Goal: Task Accomplishment & Management: Manage account settings

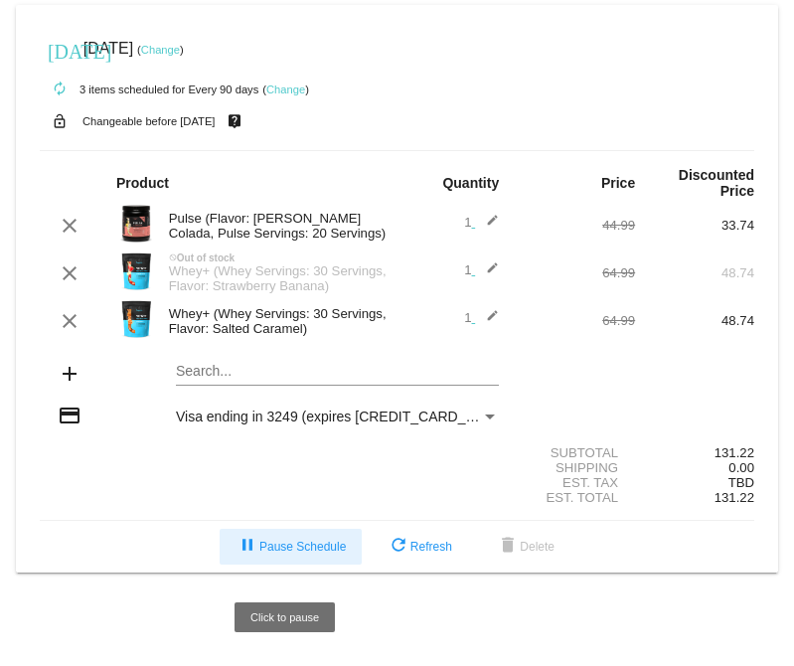
click at [279, 553] on span "pause Pause Schedule" at bounding box center [290, 546] width 110 height 14
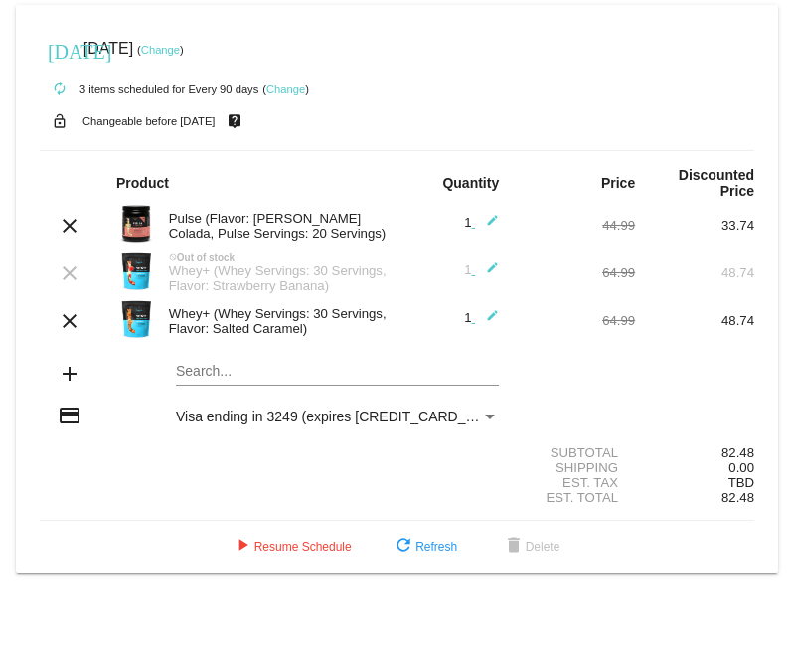
click at [180, 46] on link "Change" at bounding box center [160, 50] width 39 height 12
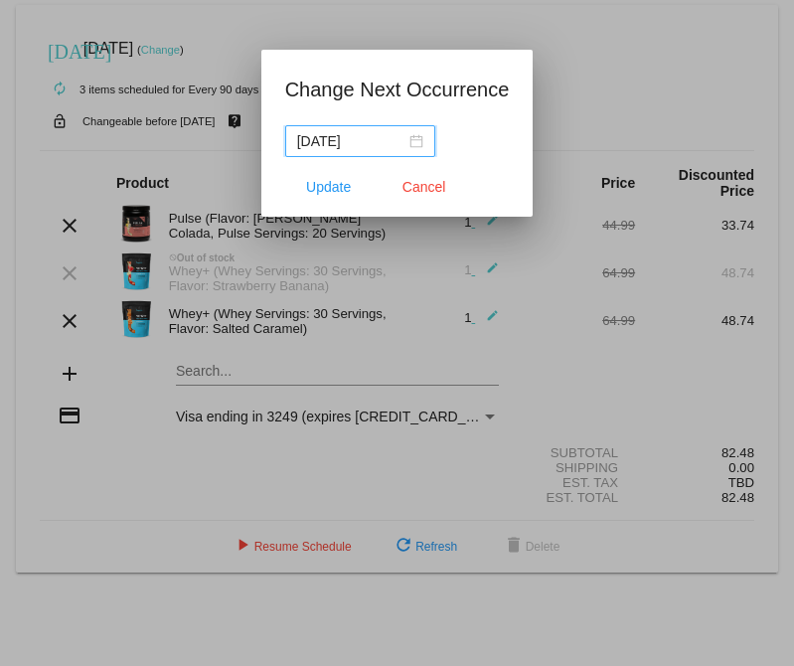
click at [410, 139] on div "[DATE]" at bounding box center [360, 141] width 126 height 22
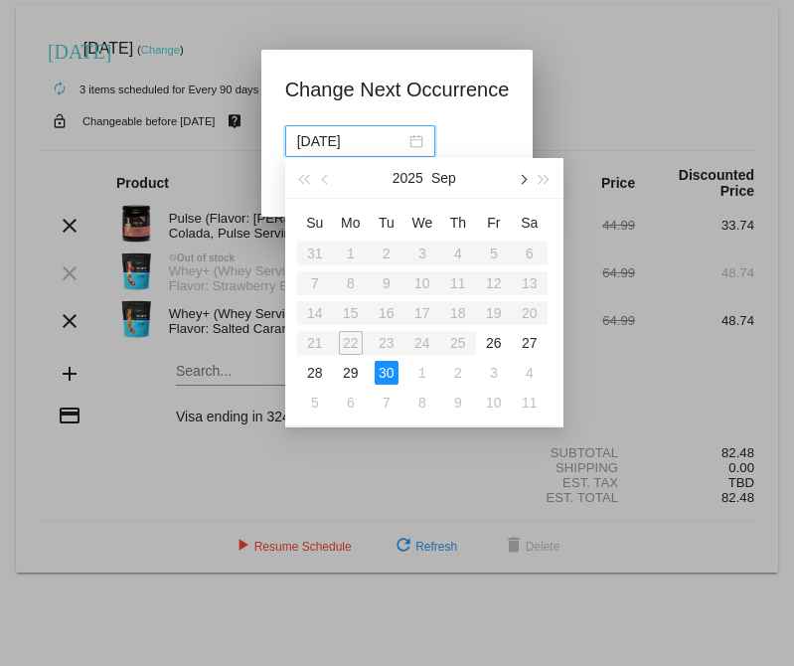
click at [526, 183] on button "button" at bounding box center [522, 178] width 22 height 40
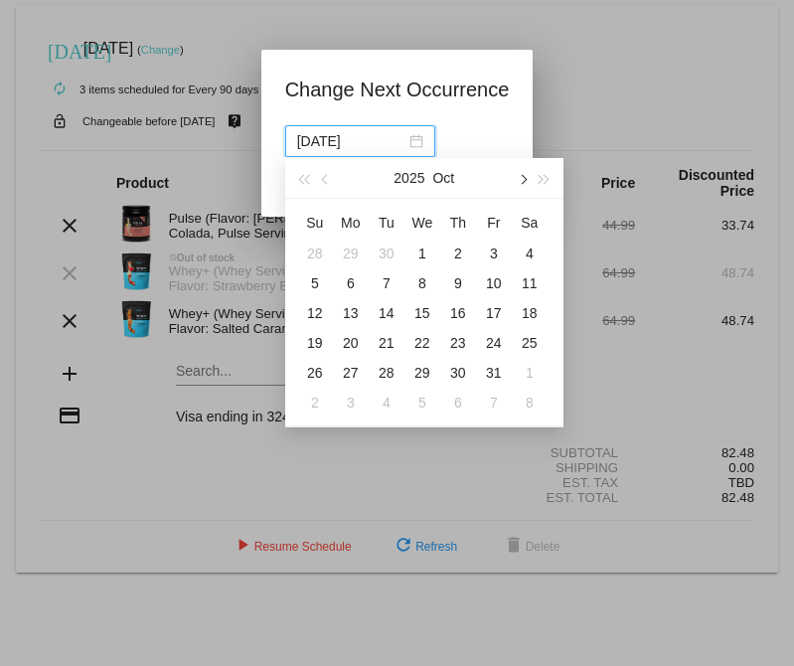
click at [526, 183] on button "button" at bounding box center [522, 178] width 22 height 40
click at [311, 250] on div "1" at bounding box center [315, 253] width 24 height 24
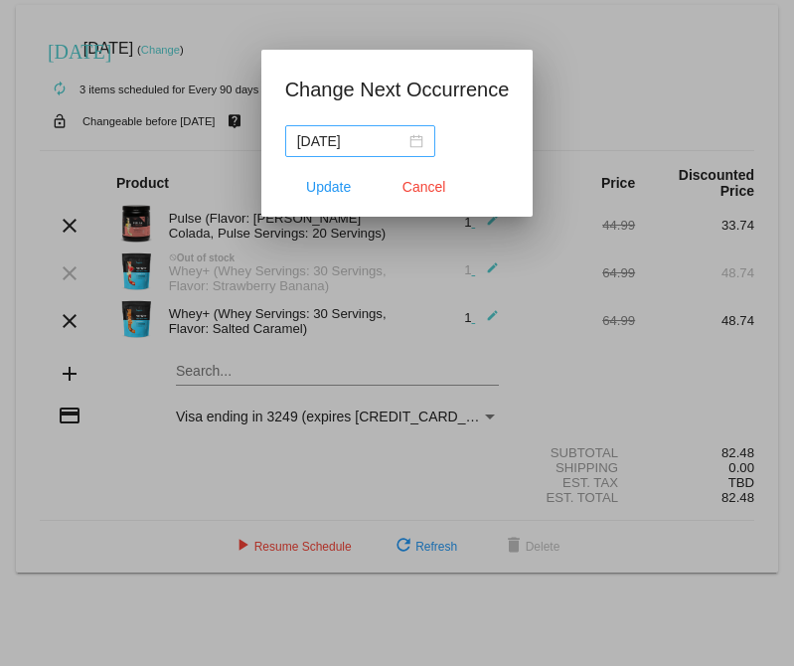
click at [410, 143] on div "[DATE]" at bounding box center [360, 141] width 126 height 22
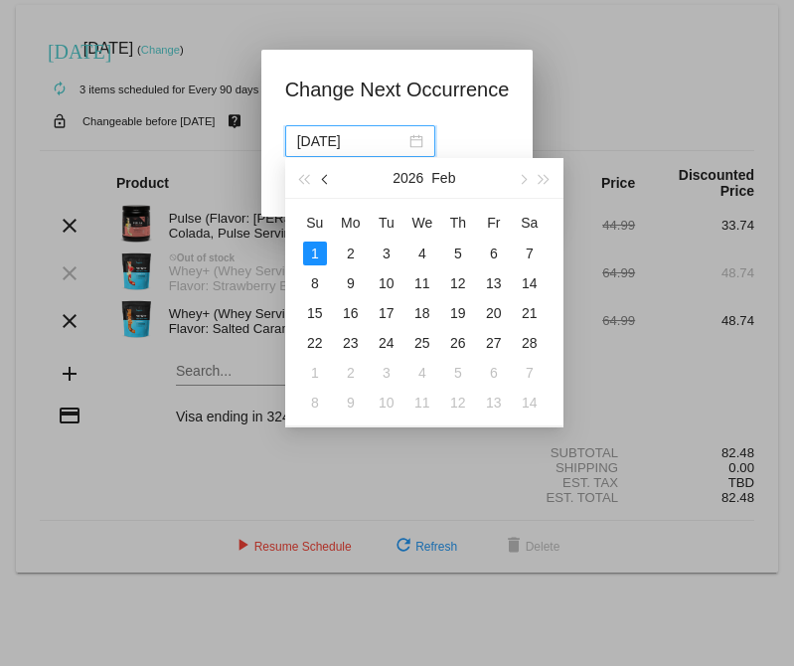
click at [329, 179] on span "button" at bounding box center [326, 180] width 10 height 10
click at [461, 256] on div "1" at bounding box center [458, 253] width 24 height 24
type input "[DATE]"
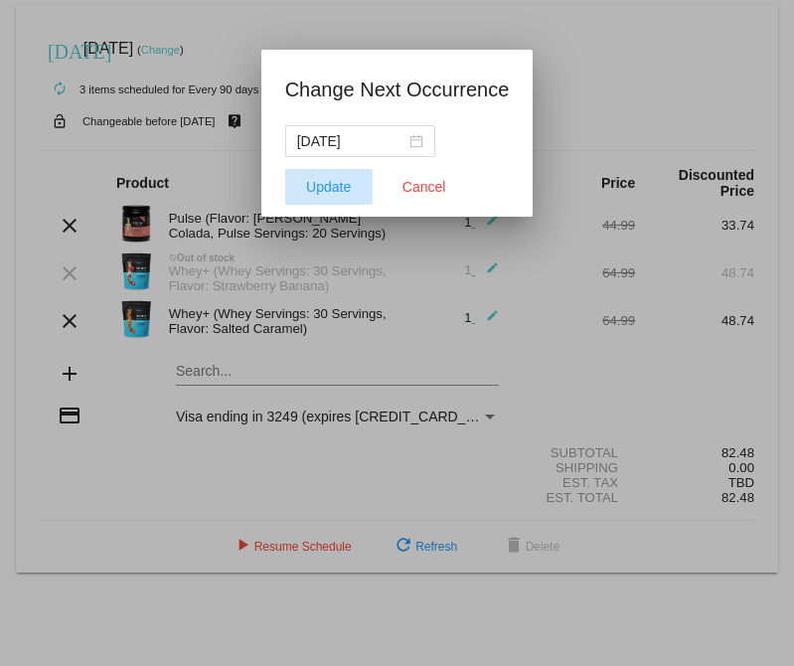
click at [332, 187] on span "Update" at bounding box center [328, 187] width 45 height 16
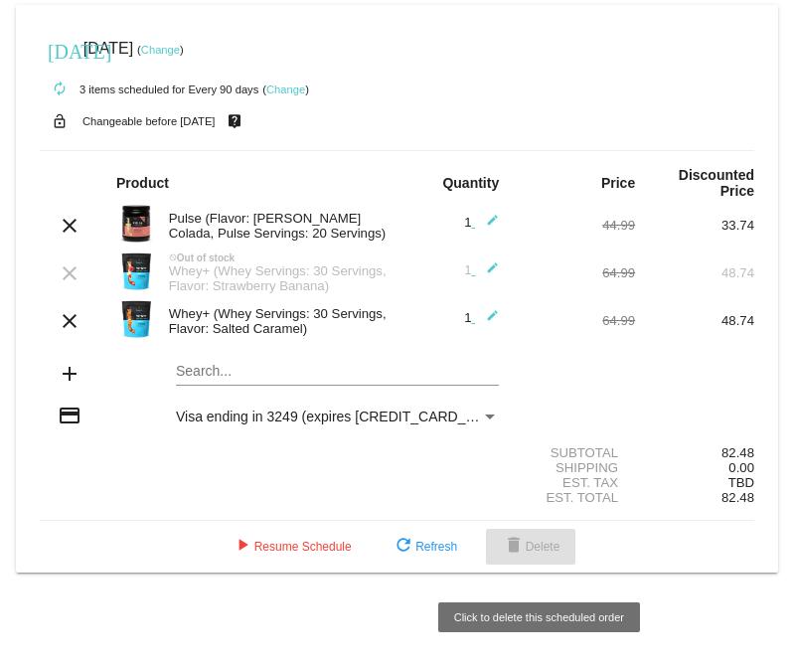
click at [542, 553] on span "delete Delete" at bounding box center [531, 546] width 59 height 14
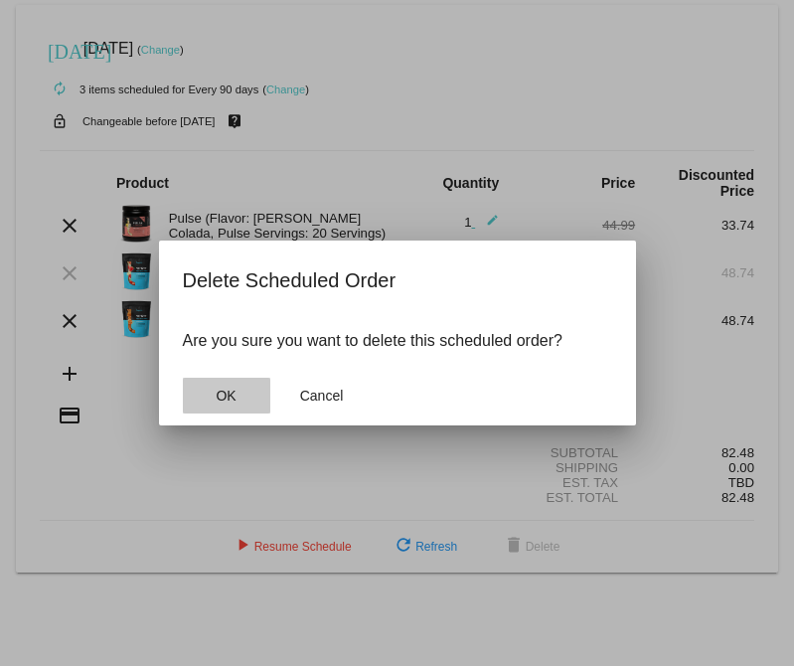
click at [231, 390] on span "OK" at bounding box center [226, 395] width 20 height 16
